Goal: Information Seeking & Learning: Learn about a topic

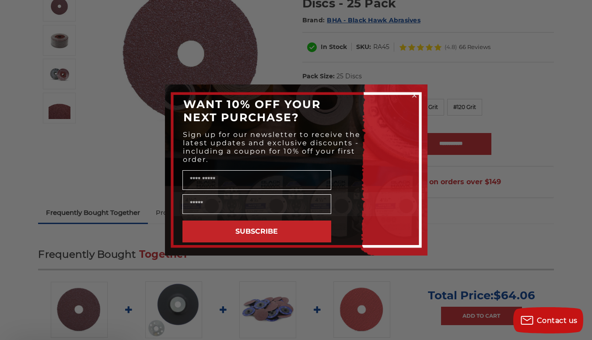
scroll to position [163, 0]
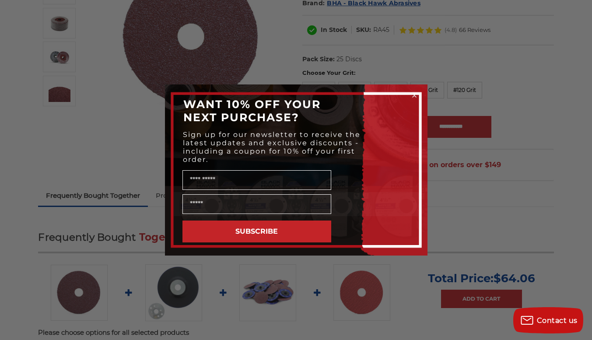
click at [414, 93] on circle "Close dialog" at bounding box center [414, 95] width 8 height 8
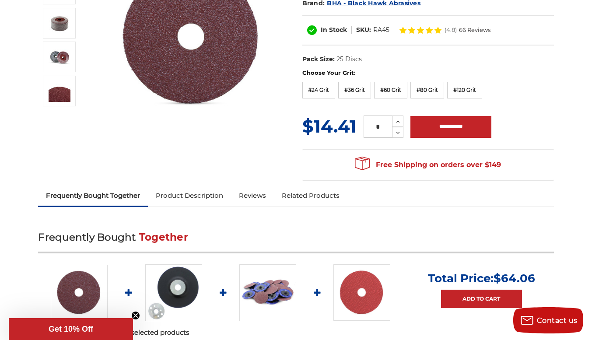
click at [200, 194] on link "Product Description" at bounding box center [189, 195] width 83 height 19
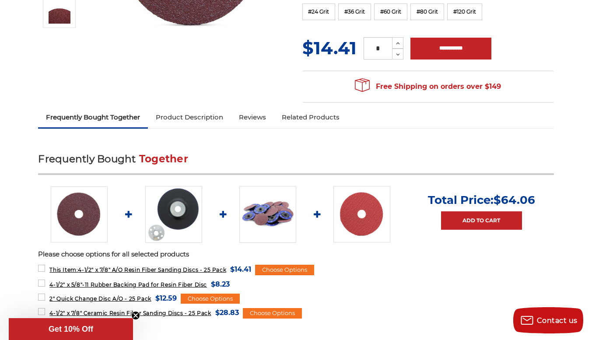
scroll to position [242, 0]
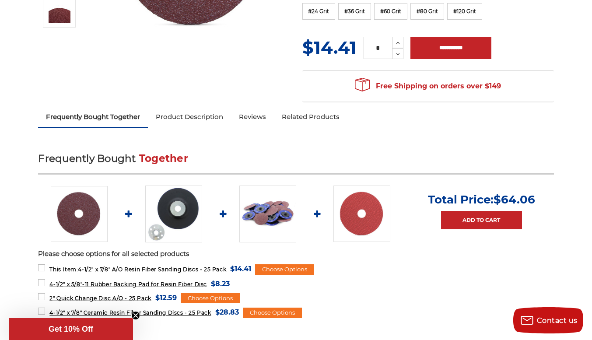
click at [163, 233] on img at bounding box center [173, 213] width 57 height 57
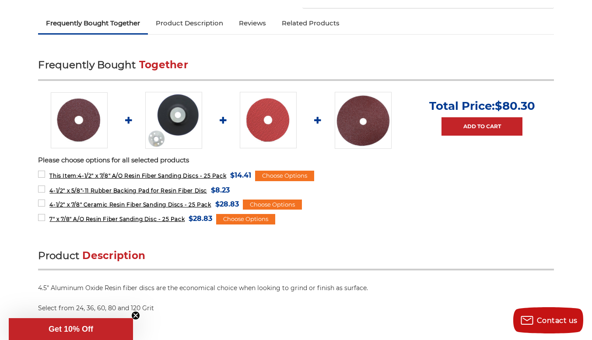
scroll to position [331, 0]
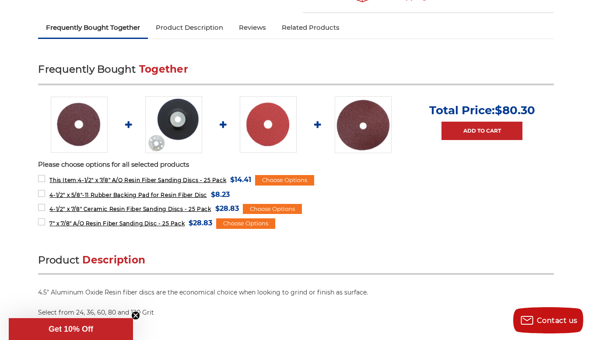
click at [174, 126] on img at bounding box center [173, 124] width 57 height 57
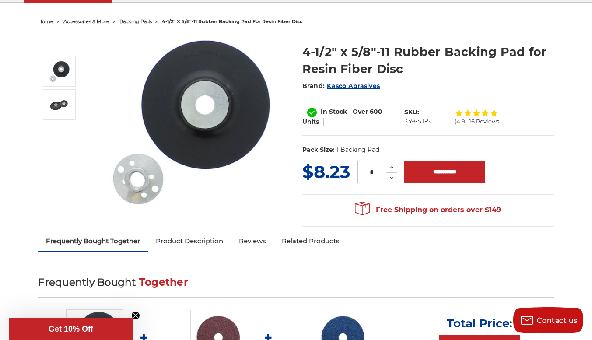
click at [200, 238] on link "Product Description" at bounding box center [189, 240] width 83 height 19
